Goal: Task Accomplishment & Management: Use online tool/utility

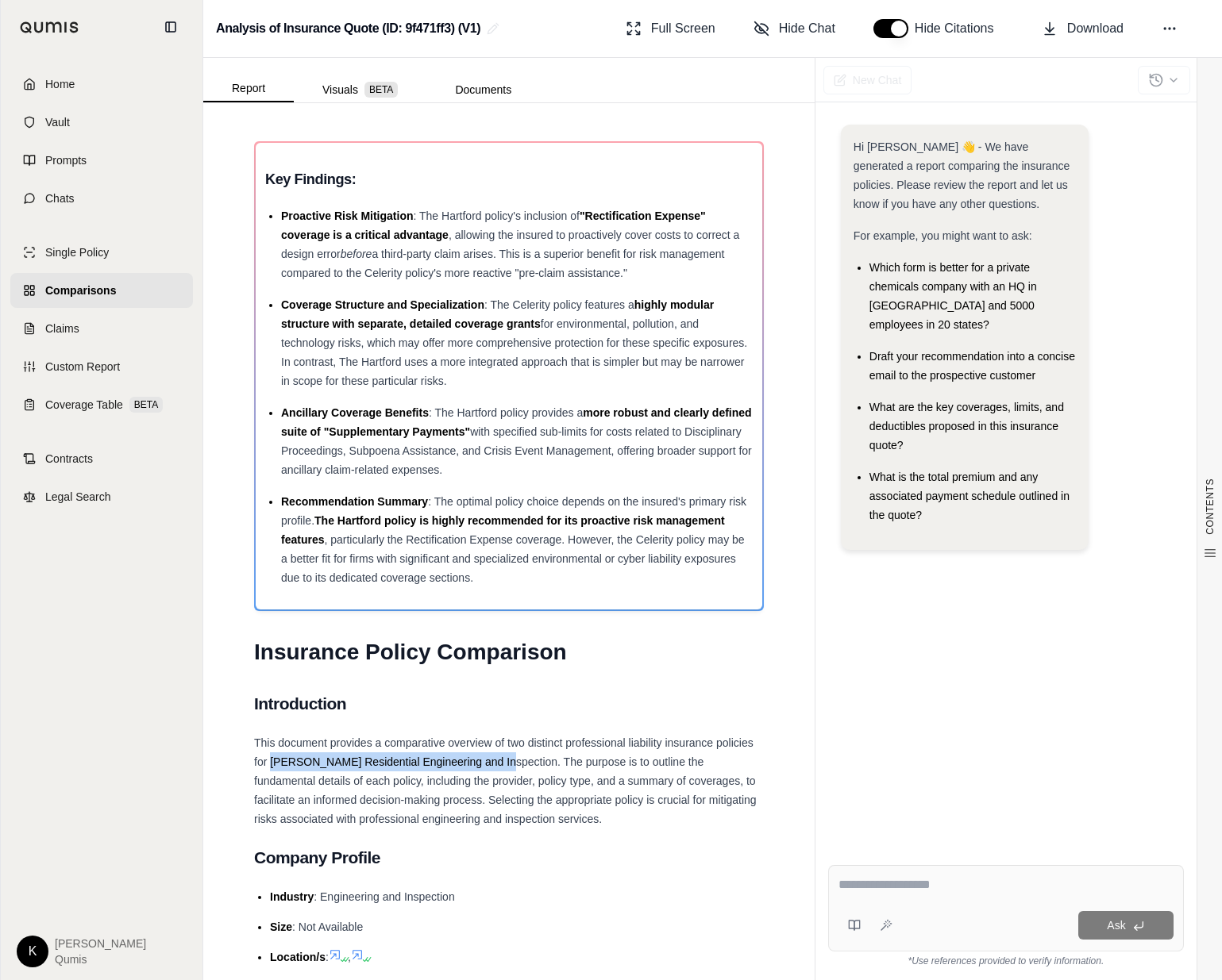
drag, startPoint x: 273, startPoint y: 759, endPoint x: 761, endPoint y: 801, distance: 489.8
click at [500, 766] on span "This document provides a comparative overview of two distinct professional liab…" at bounding box center [505, 781] width 503 height 89
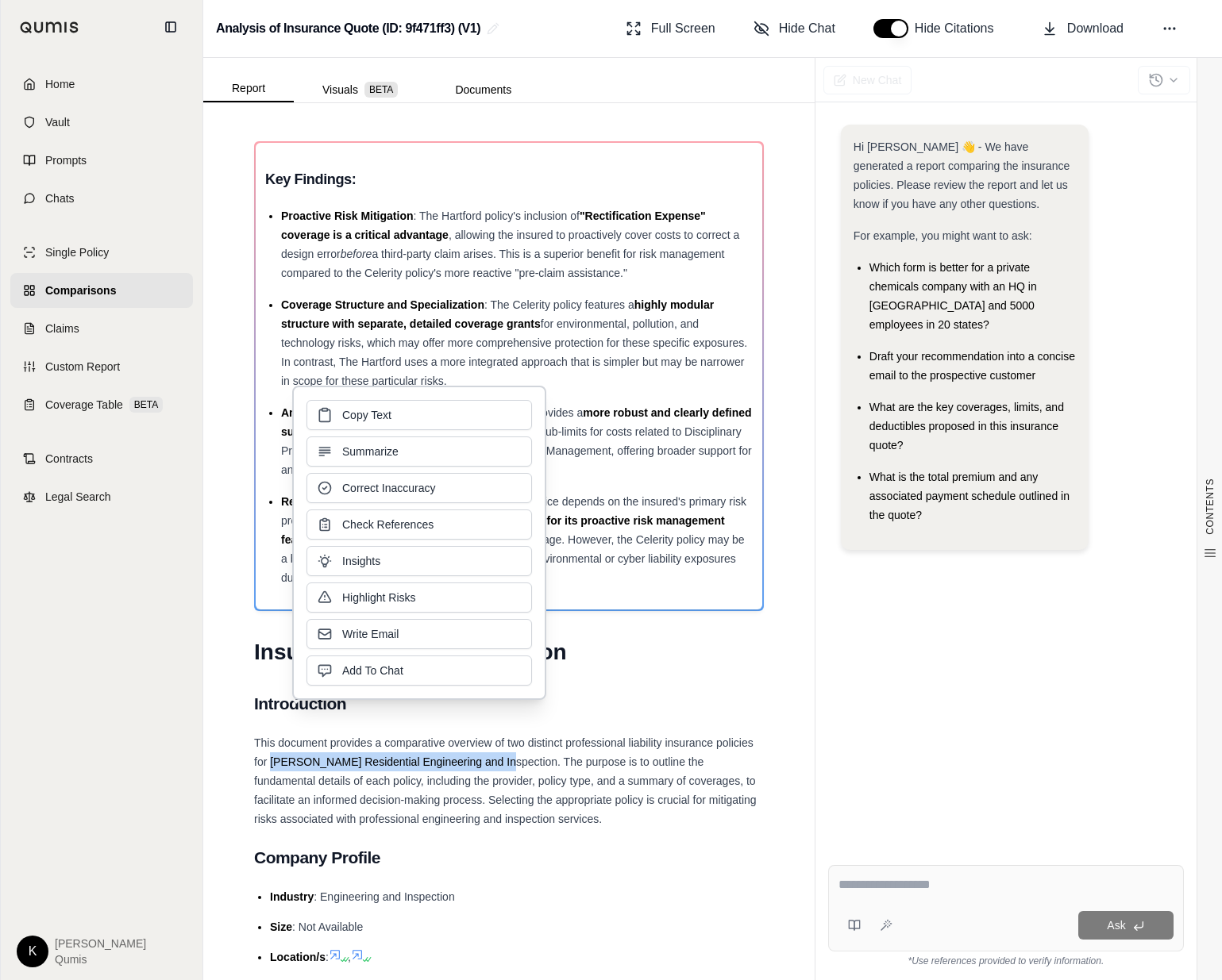
copy span "[PERSON_NAME] Residential Engineering and Inspection"
click at [87, 372] on span "Custom Report" at bounding box center [82, 366] width 75 height 16
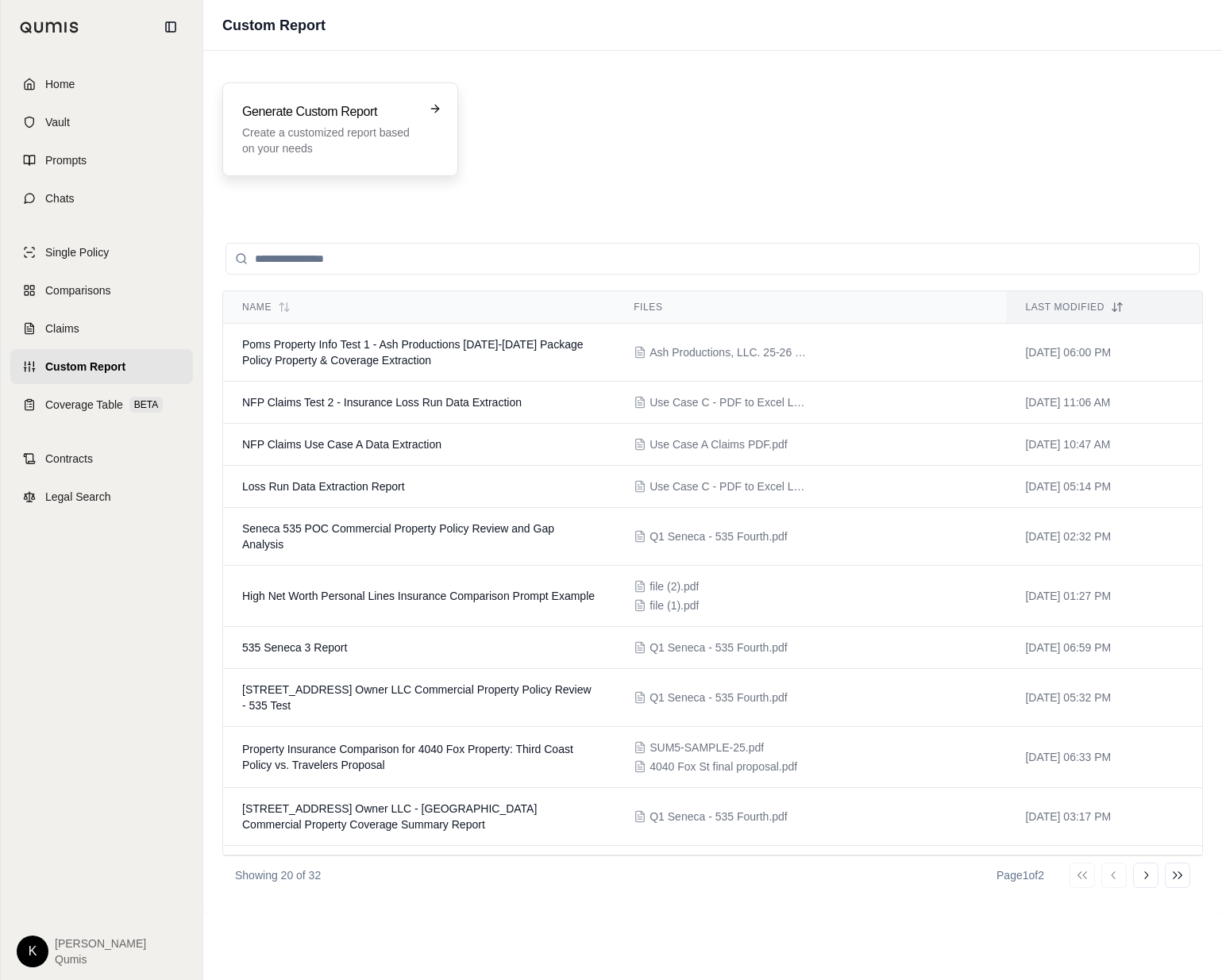
click at [340, 125] on p "Create a customized report based on your needs" at bounding box center [330, 140] width 174 height 32
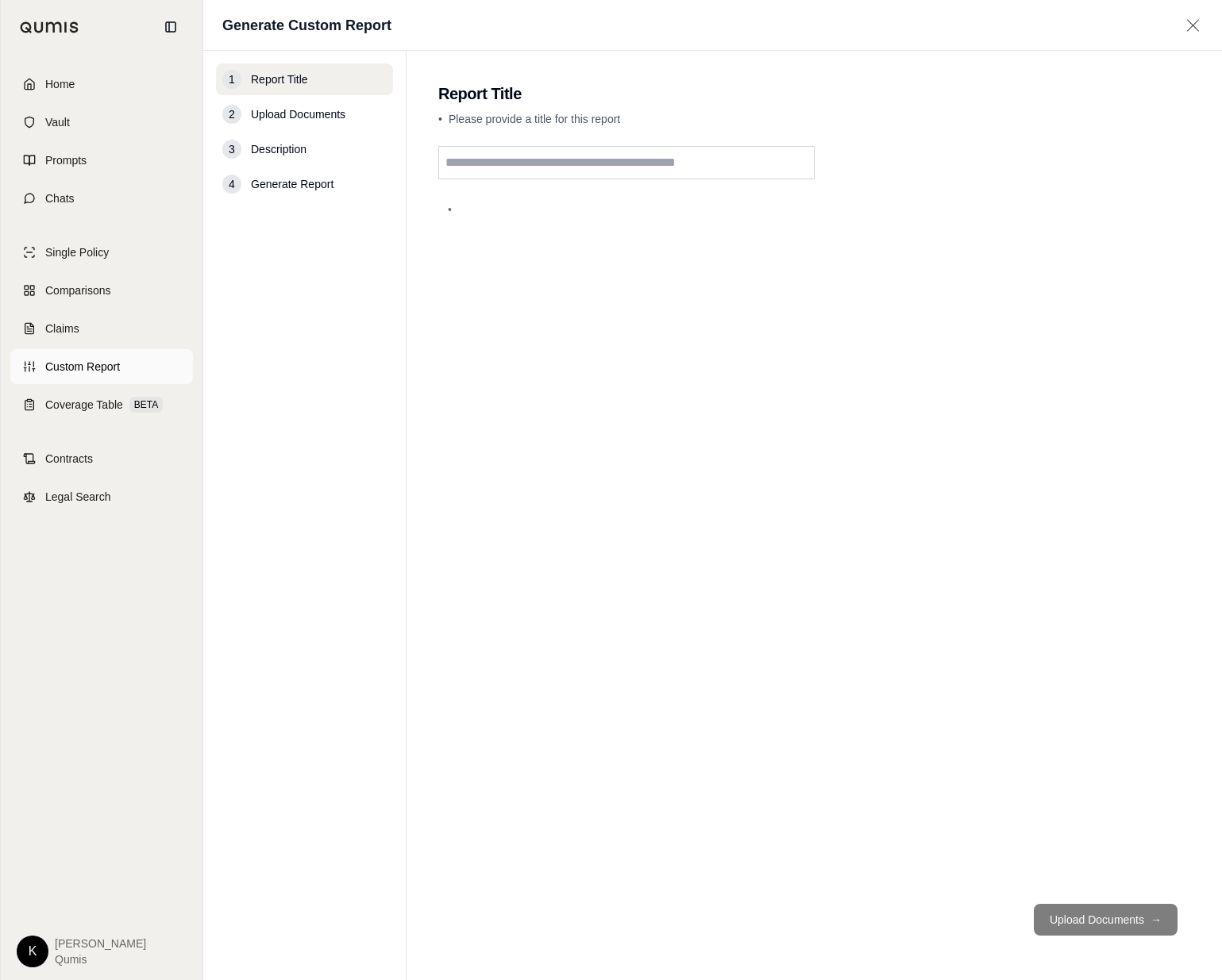
click at [95, 373] on span "Custom Report" at bounding box center [82, 366] width 75 height 16
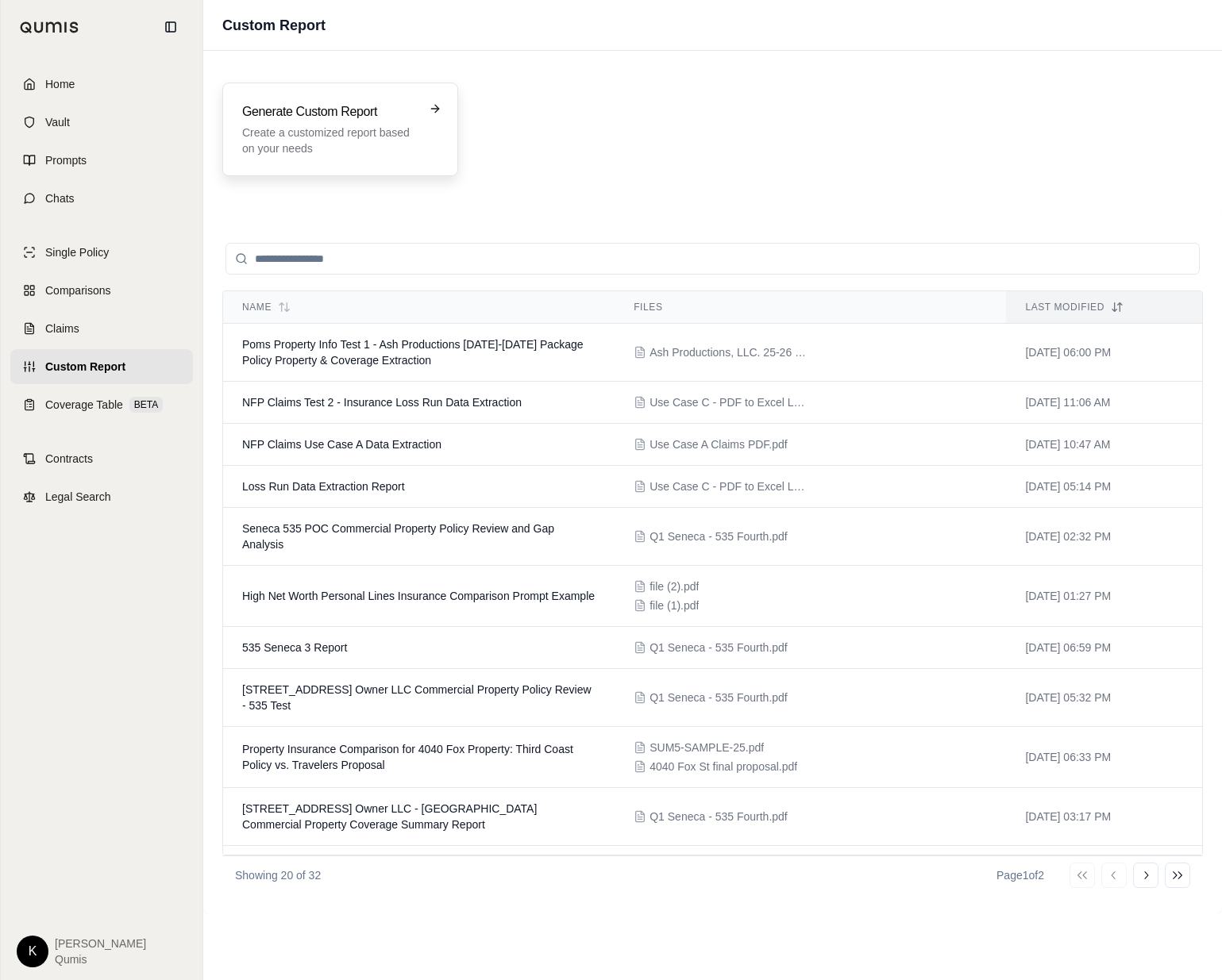
click at [302, 142] on p "Create a customized report based on your needs" at bounding box center [330, 140] width 174 height 32
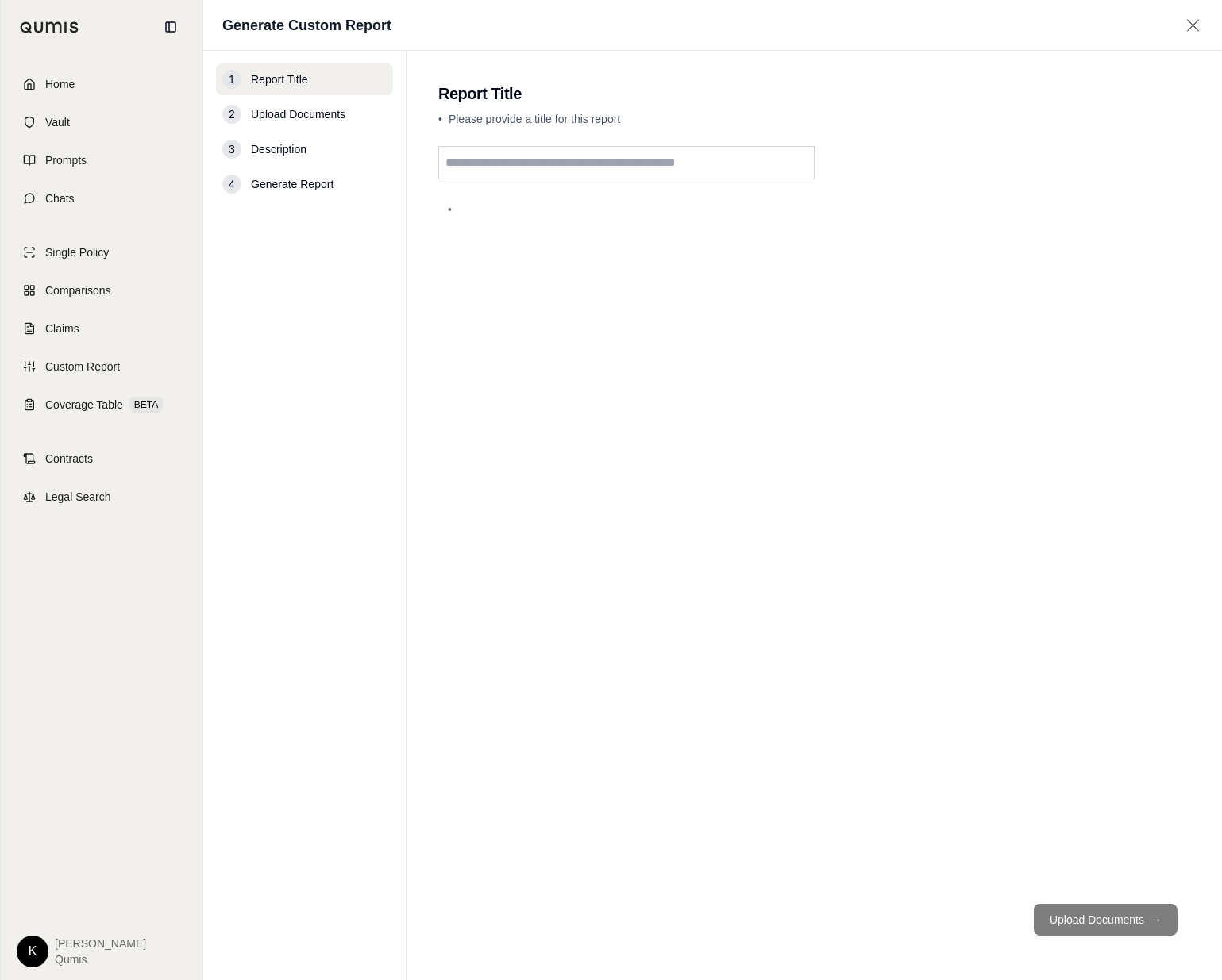
click at [494, 170] on input "text" at bounding box center [626, 163] width 376 height 33
type input "**********"
click at [1098, 915] on button "Upload Documents →" at bounding box center [1105, 920] width 144 height 32
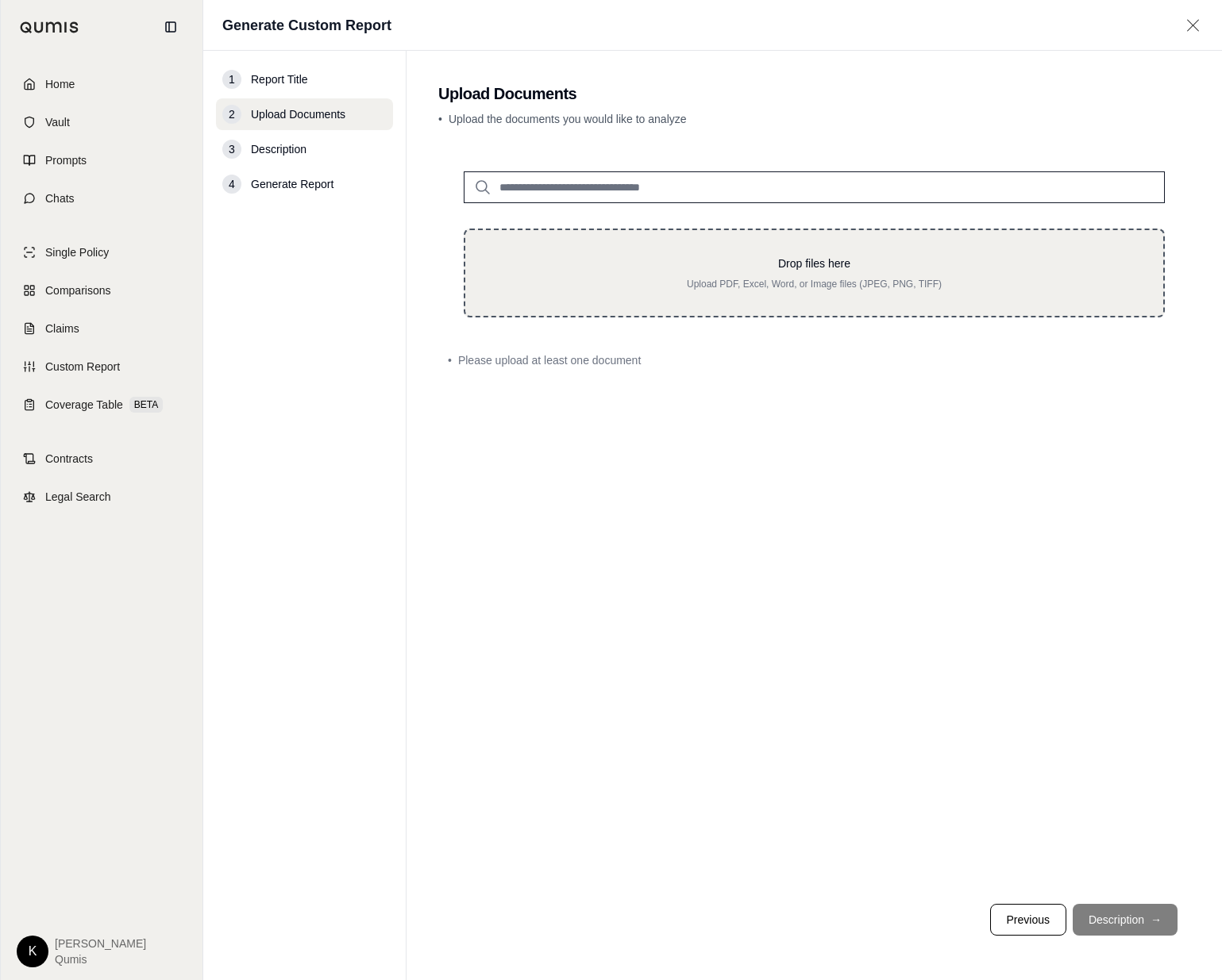
click at [745, 304] on div "Drop files here Upload PDF, Excel, Word, or Image files (JPEG, PNG, TIFF)" at bounding box center [815, 273] width 701 height 89
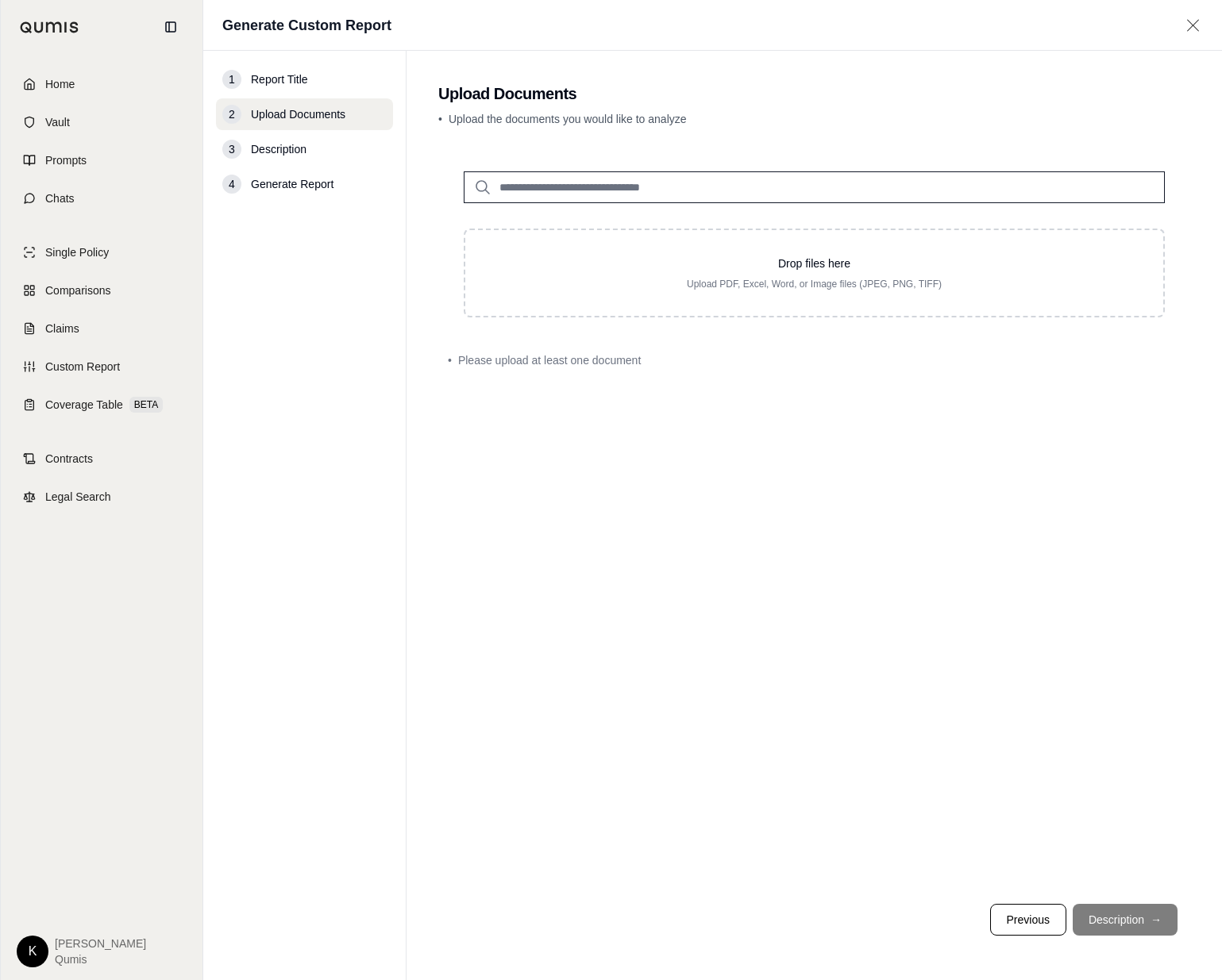
type input "**********"
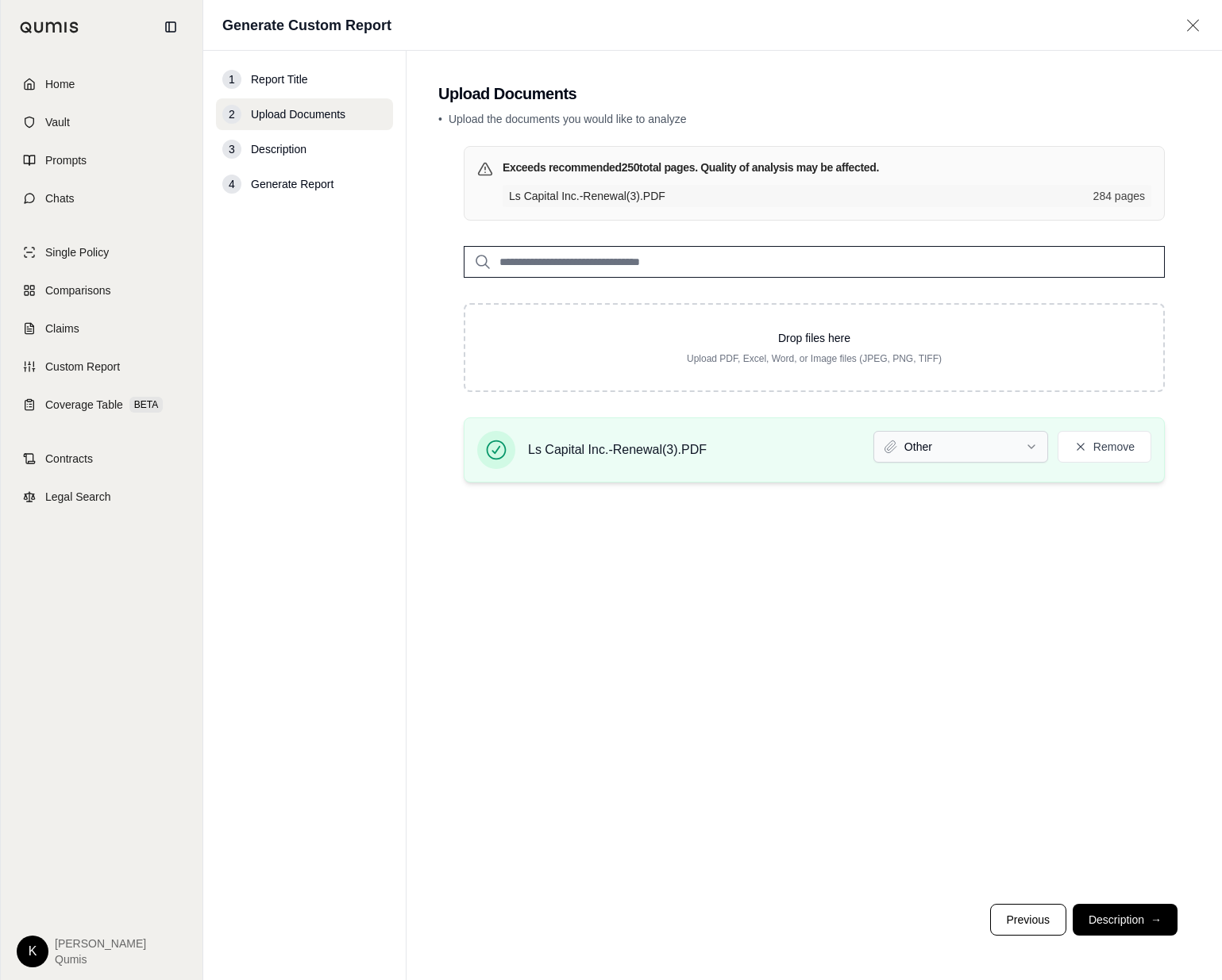
click at [998, 438] on html "Home Vault Prompts Chats Single Policy Comparisons Claims Custom Report Coverag…" at bounding box center [611, 490] width 1222 height 980
click at [1117, 919] on button "Description →" at bounding box center [1125, 920] width 104 height 32
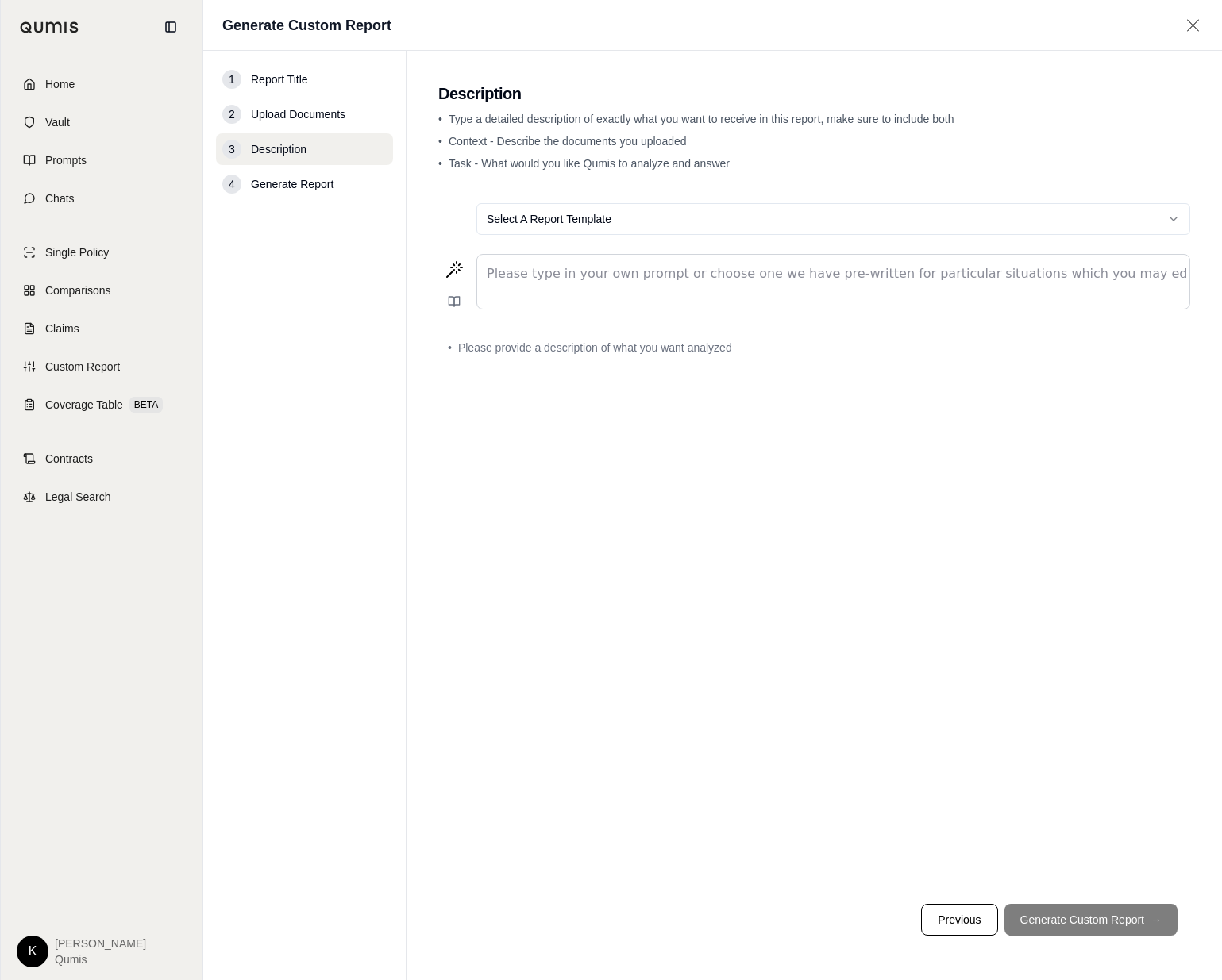
click at [756, 284] on div "editable markdown" at bounding box center [833, 281] width 712 height 54
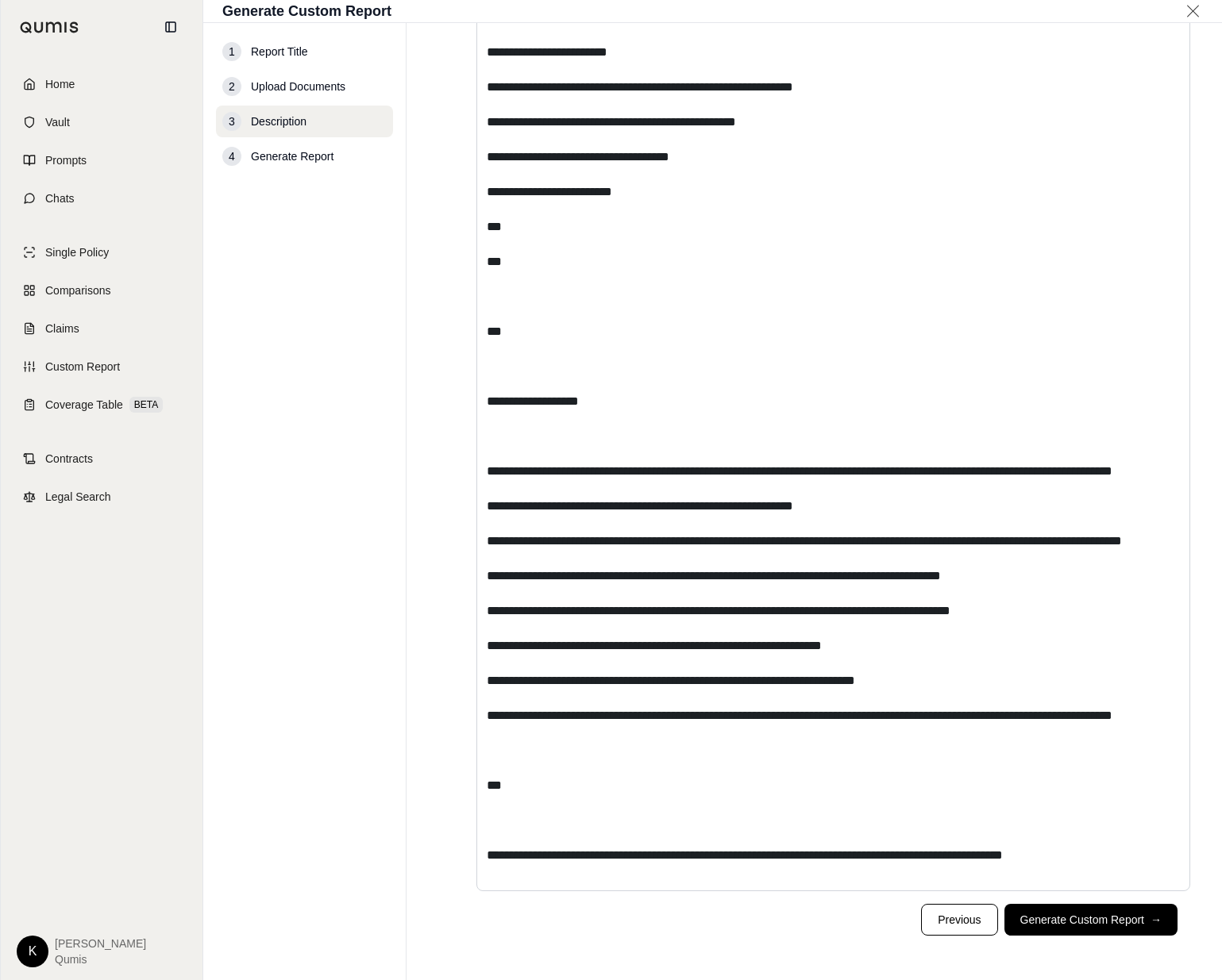
scroll to position [13938, 0]
click at [1138, 917] on button "Generate Custom Report →" at bounding box center [1090, 920] width 173 height 32
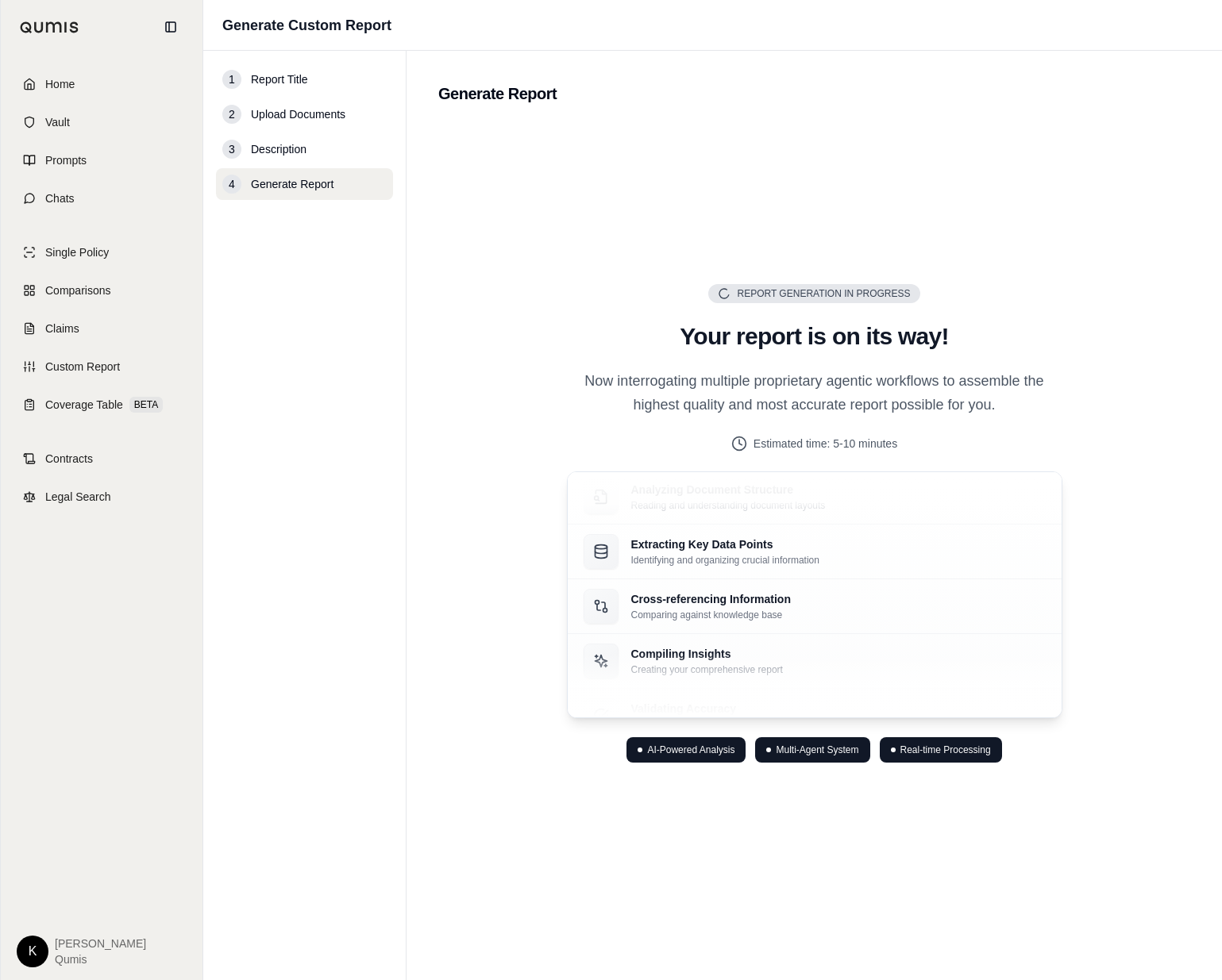
scroll to position [0, 0]
click at [98, 415] on link "Coverage Table BETA" at bounding box center [102, 404] width 183 height 35
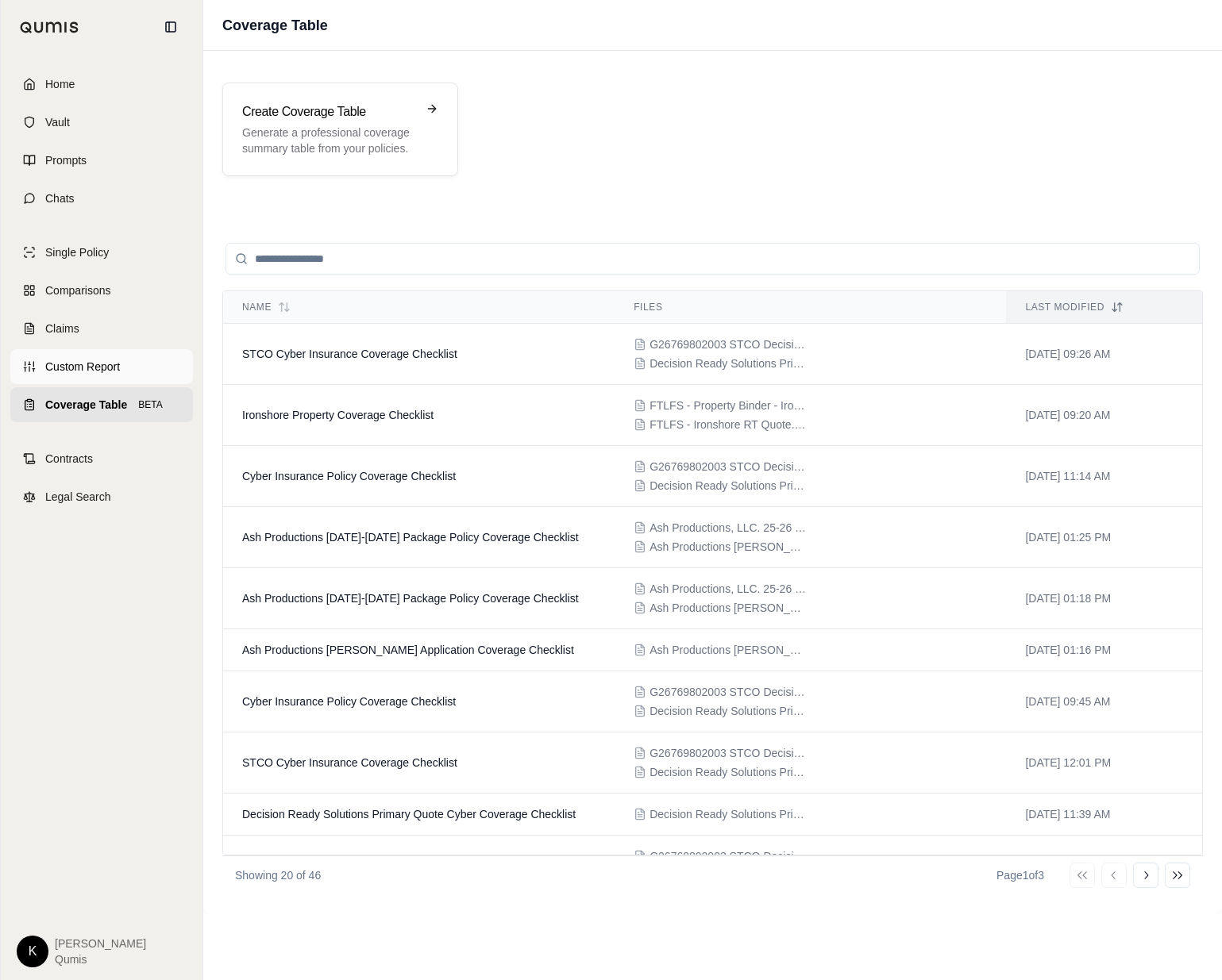
click at [76, 375] on link "Custom Report" at bounding box center [102, 367] width 183 height 35
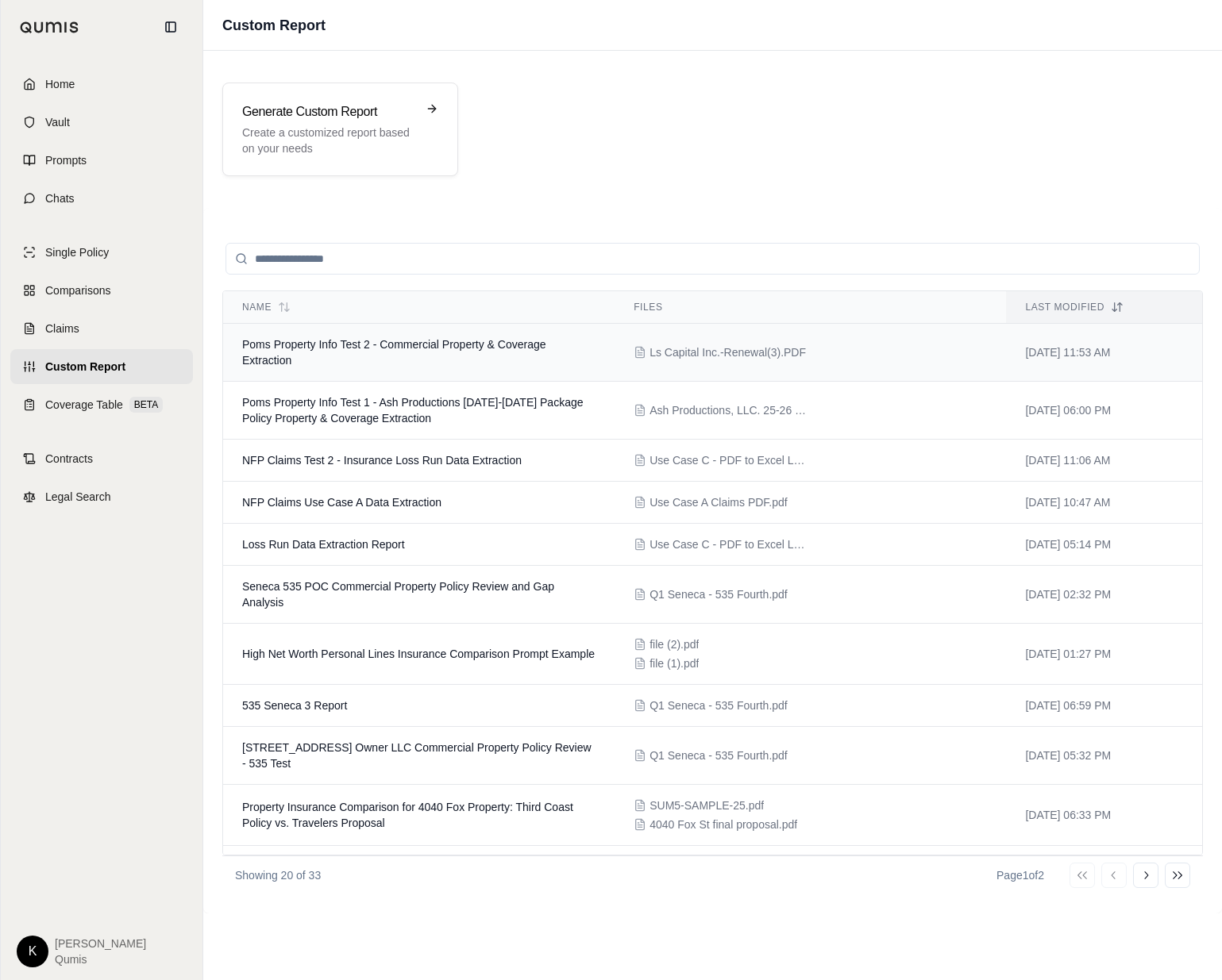
click at [446, 358] on td "Poms Property Info Test 2 - Commercial Property & Coverage Extraction" at bounding box center [419, 352] width 392 height 58
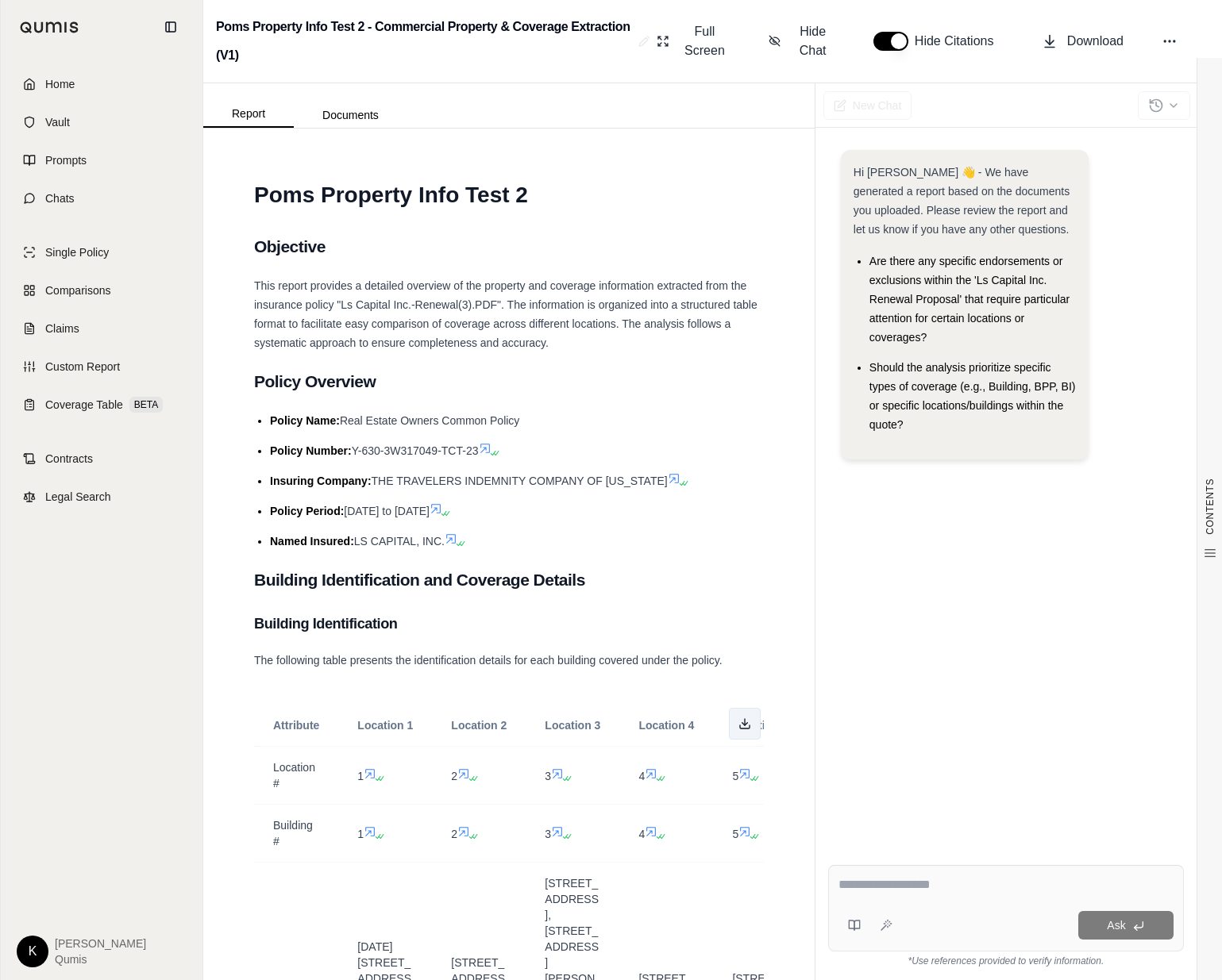
click at [734, 725] on button at bounding box center [744, 724] width 32 height 32
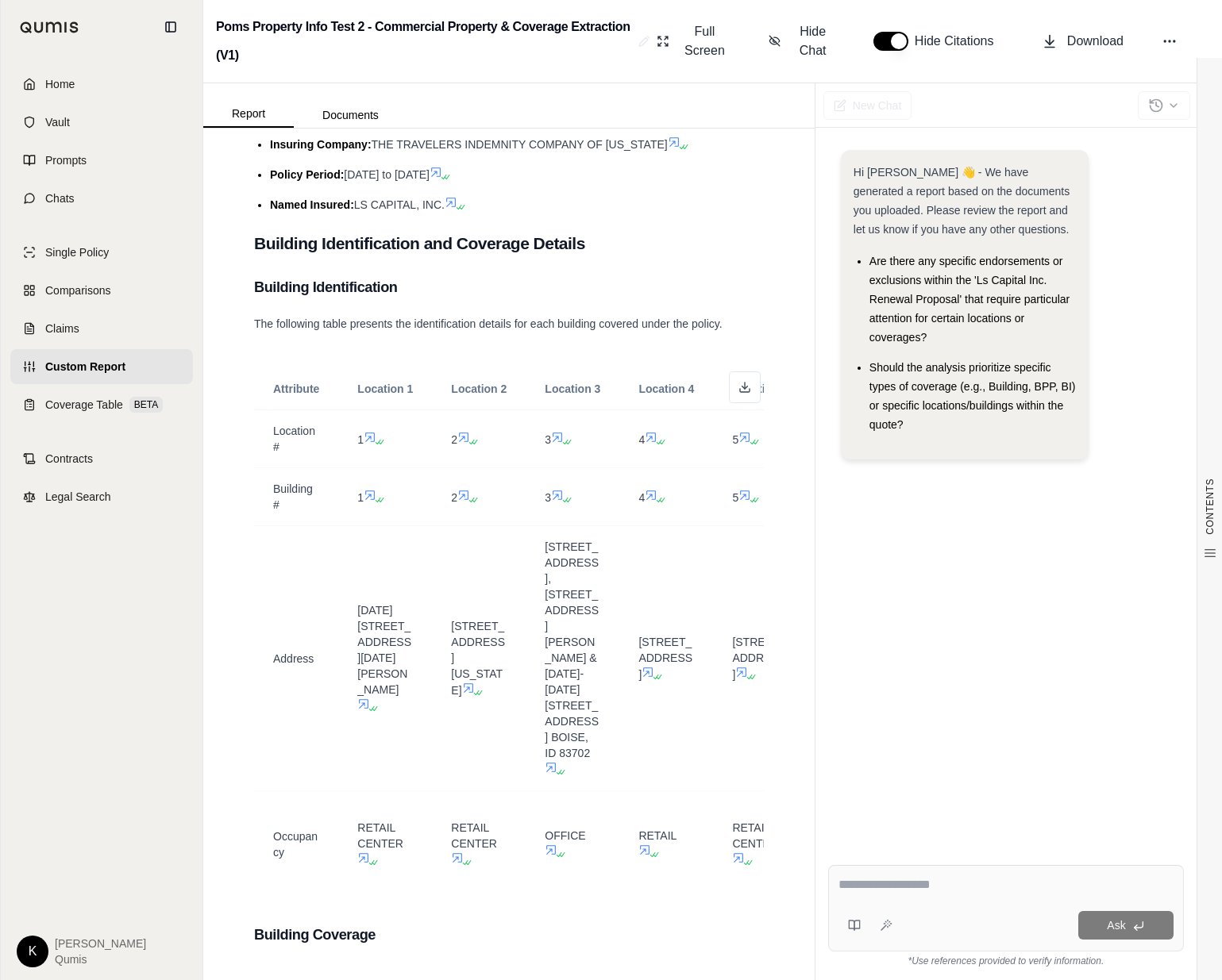
scroll to position [547, 0]
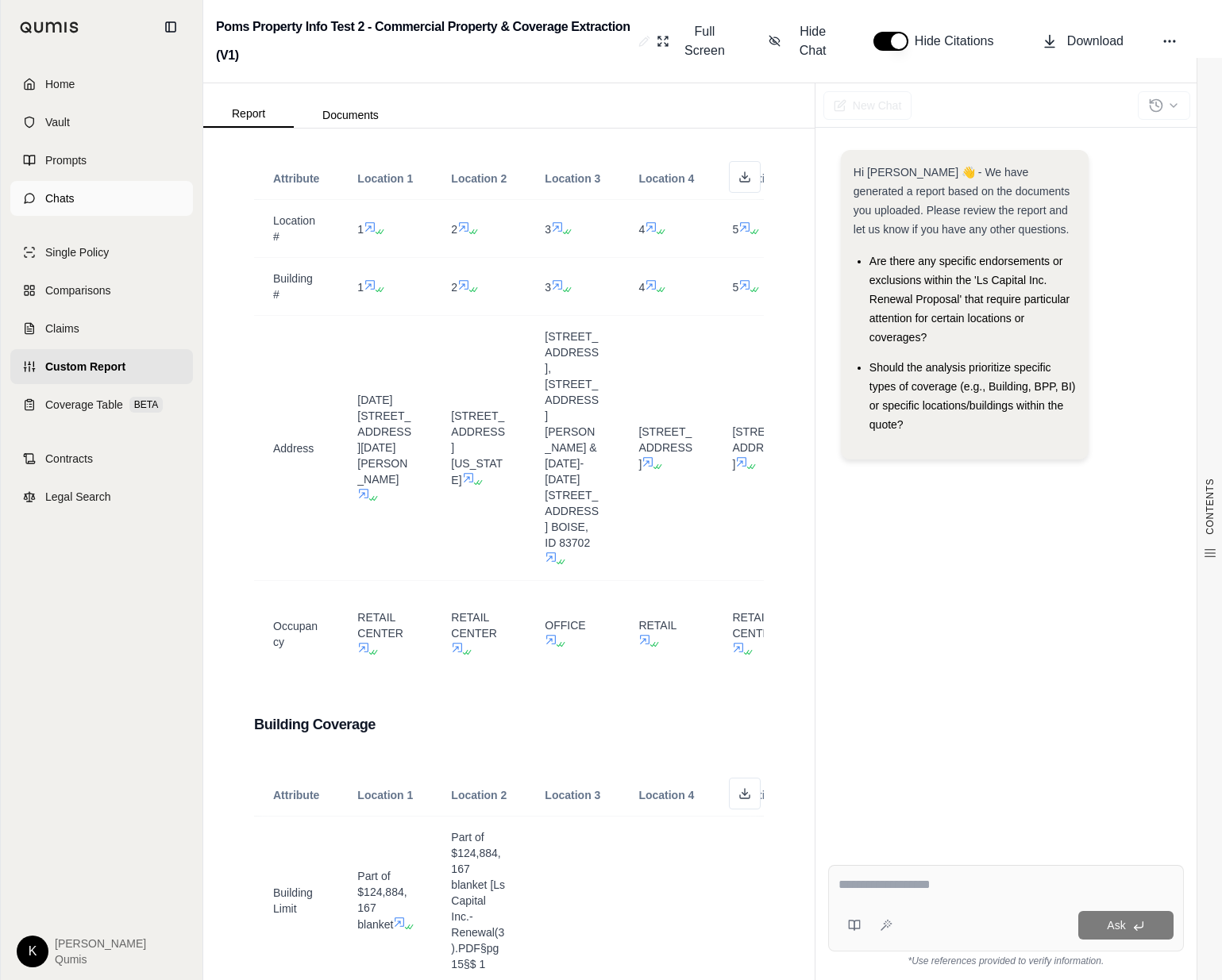
click at [60, 202] on span "Chats" at bounding box center [59, 198] width 29 height 16
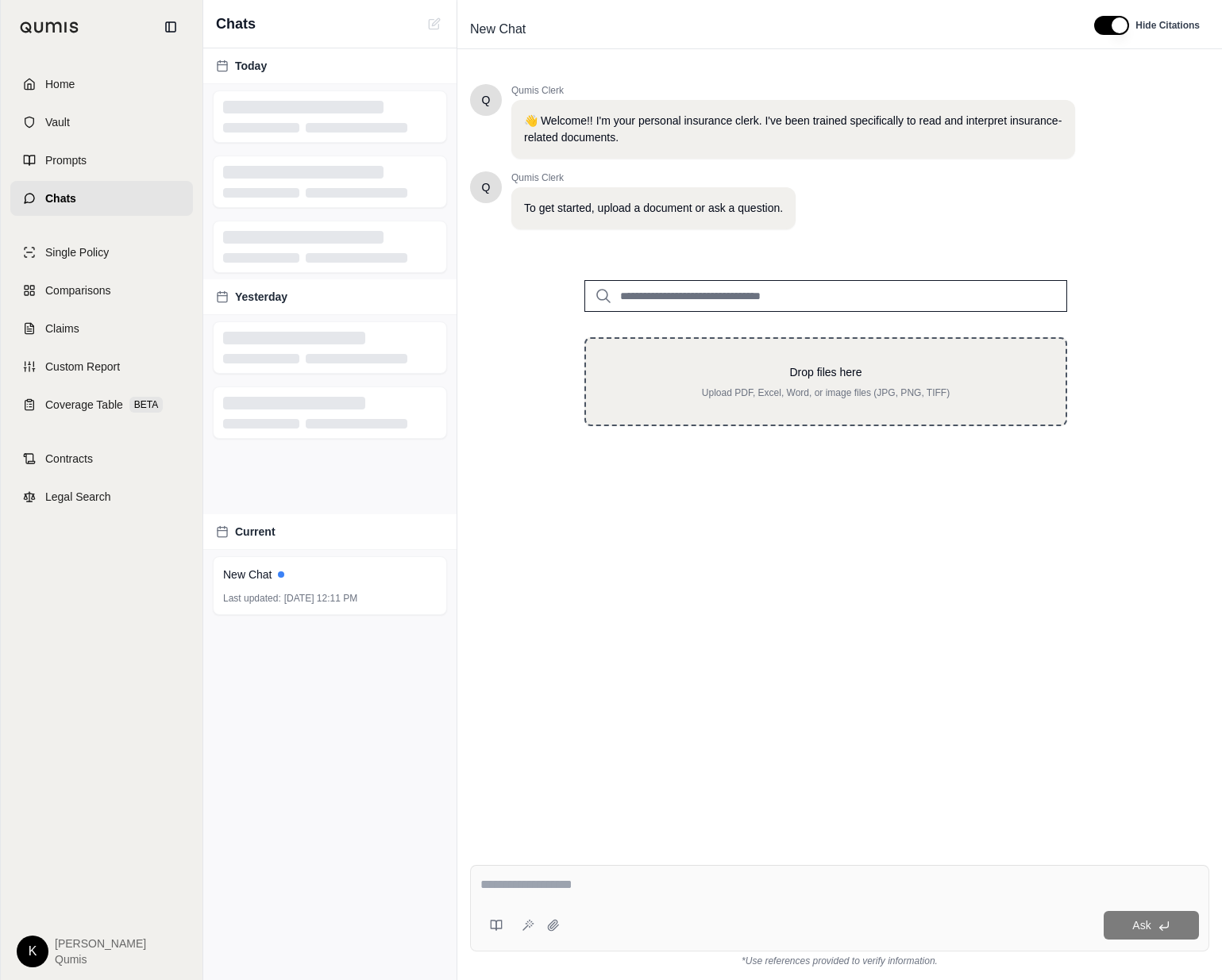
click at [779, 371] on p "Drop files here" at bounding box center [826, 372] width 428 height 16
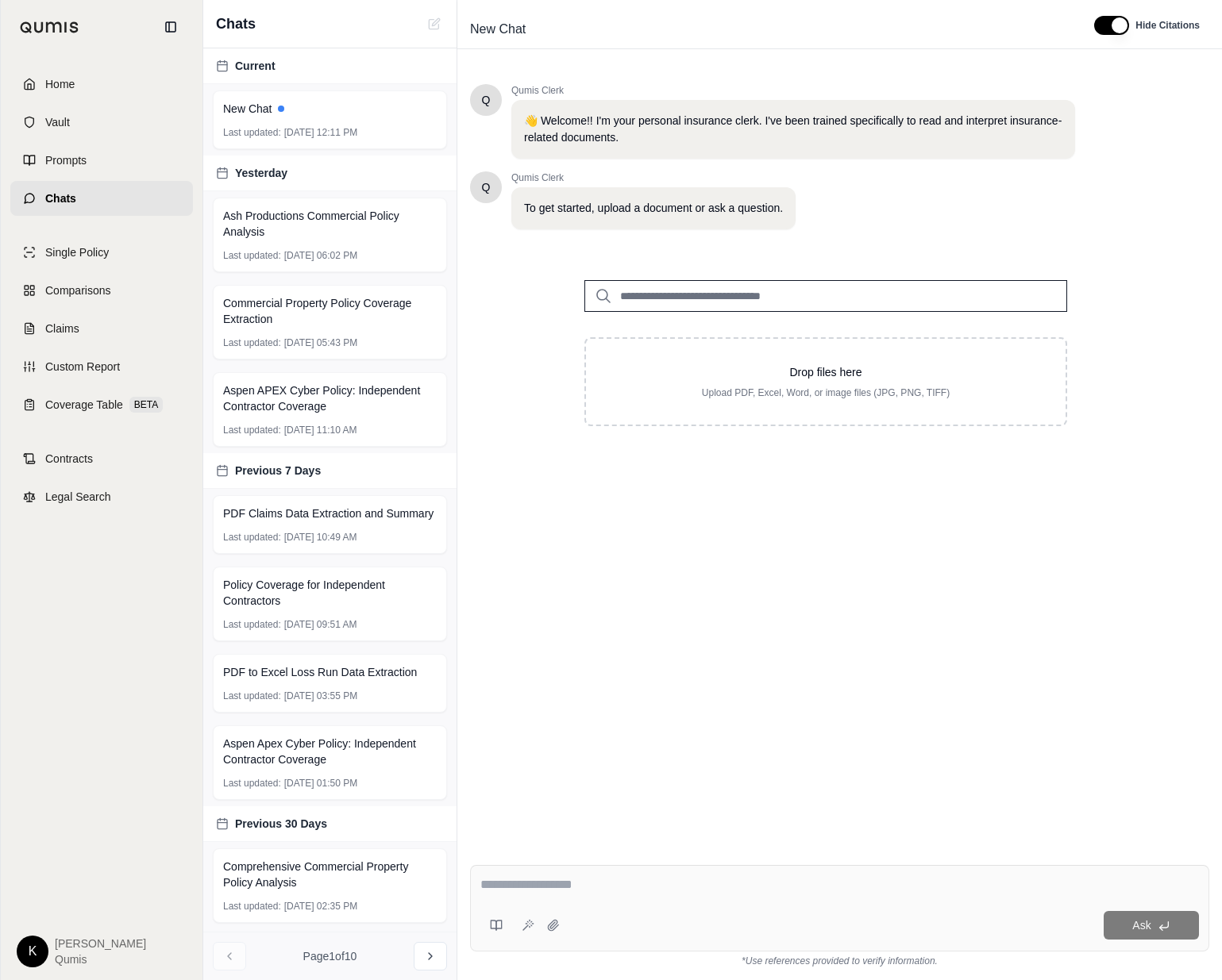
type input "**********"
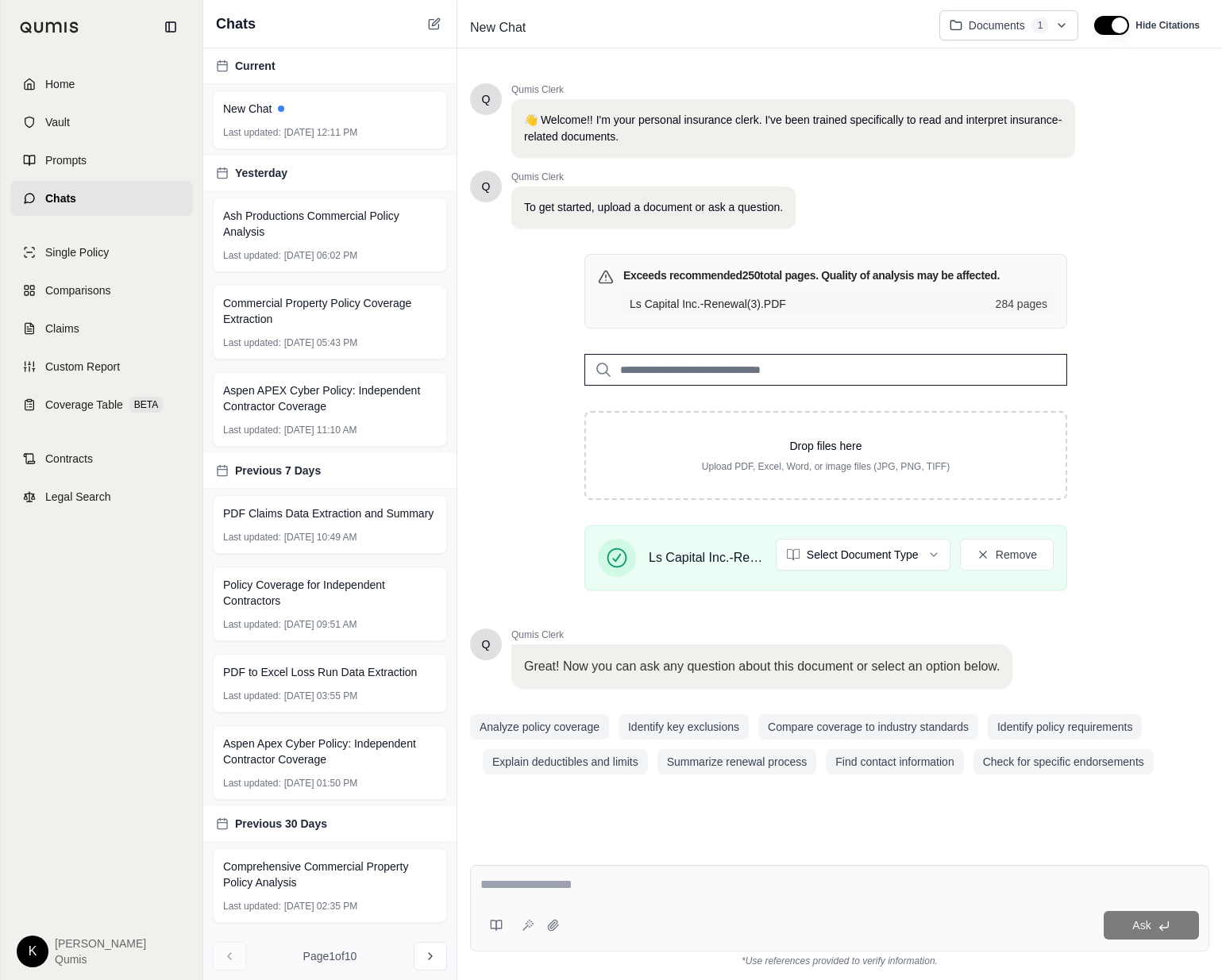
paste textarea "**********"
type textarea "**********"
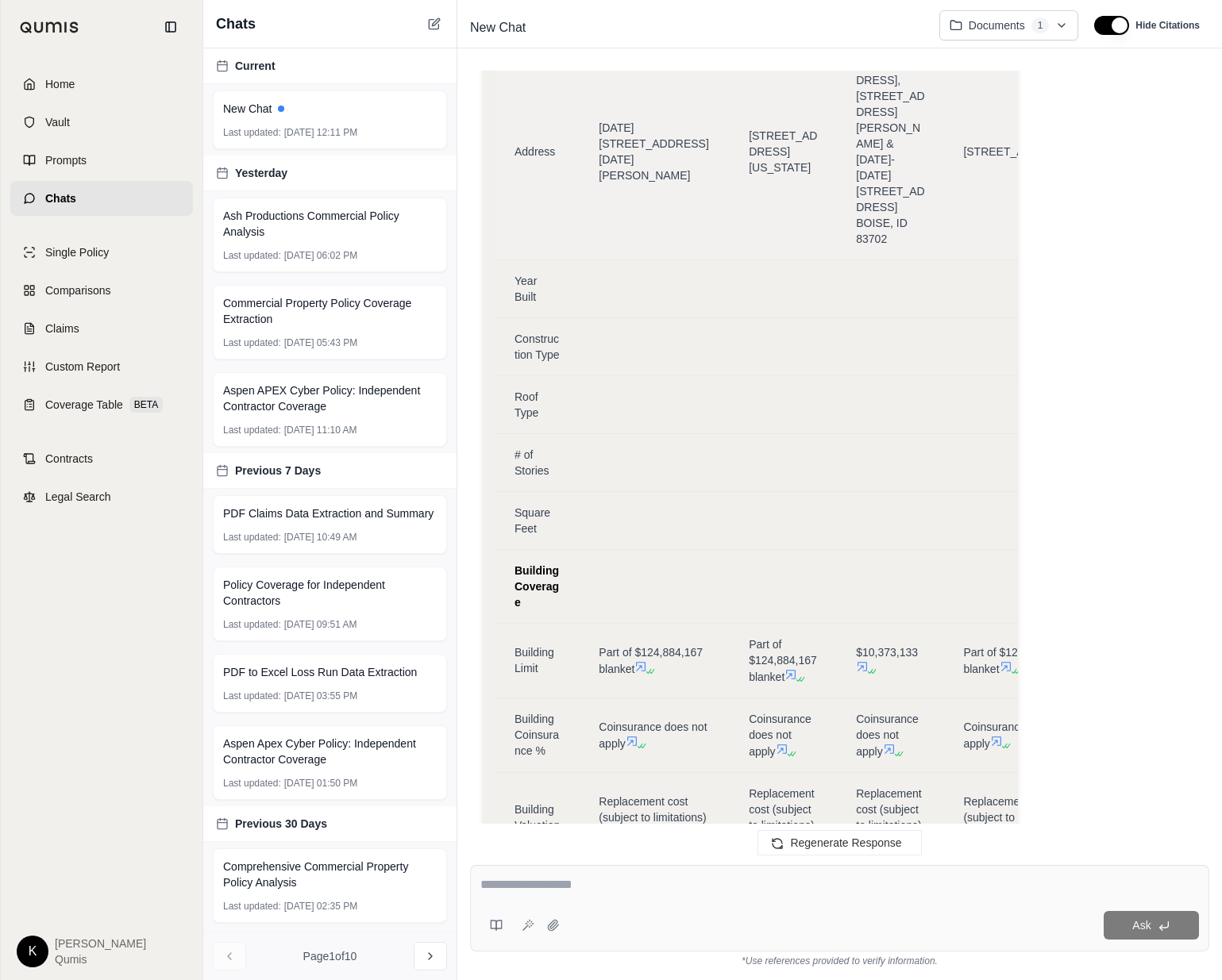
scroll to position [5048, 0]
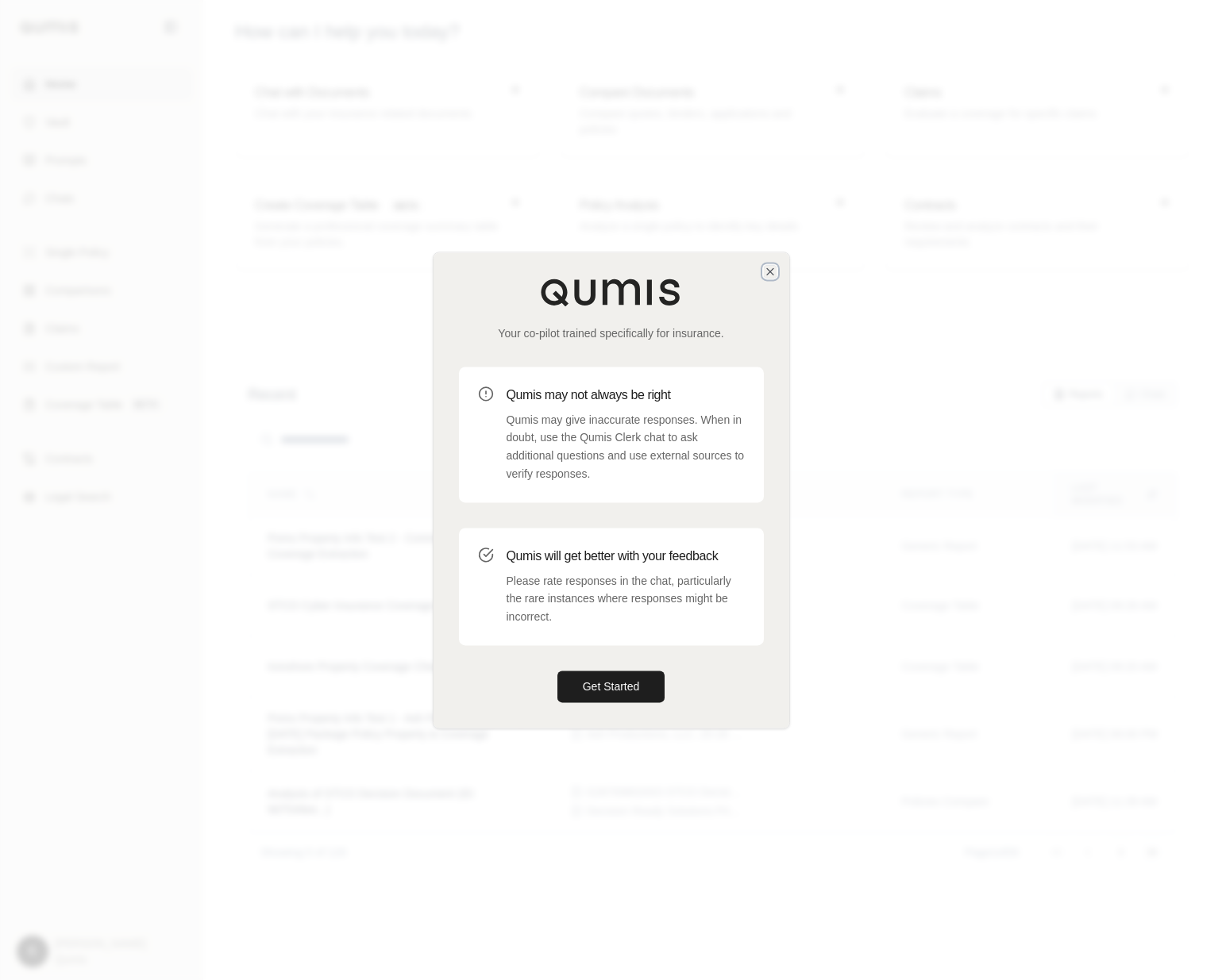
drag, startPoint x: 766, startPoint y: 271, endPoint x: 755, endPoint y: 273, distance: 11.2
click at [766, 271] on icon "button" at bounding box center [770, 272] width 13 height 13
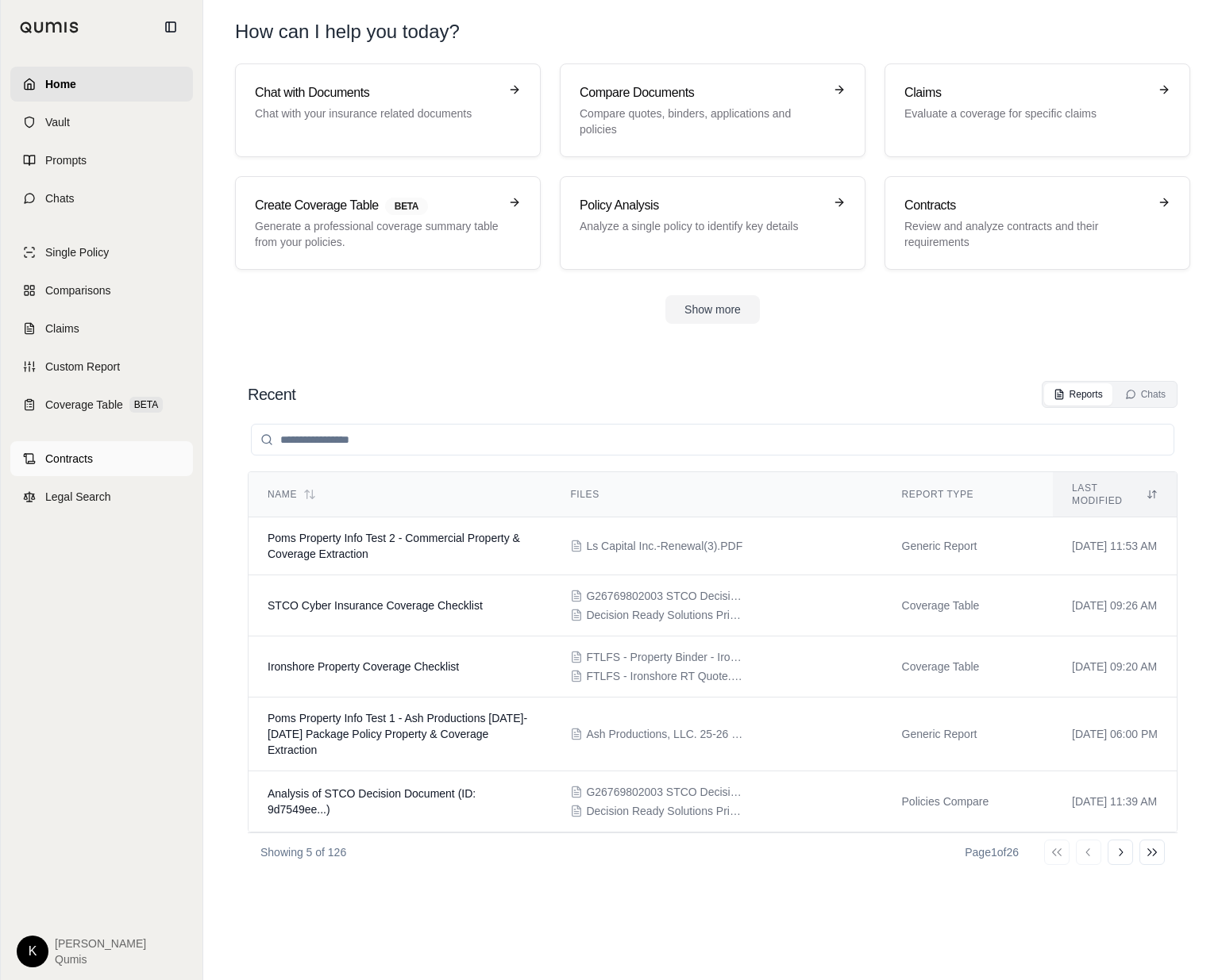
click at [115, 458] on link "Contracts" at bounding box center [102, 458] width 183 height 35
